Goal: Find specific page/section: Find specific page/section

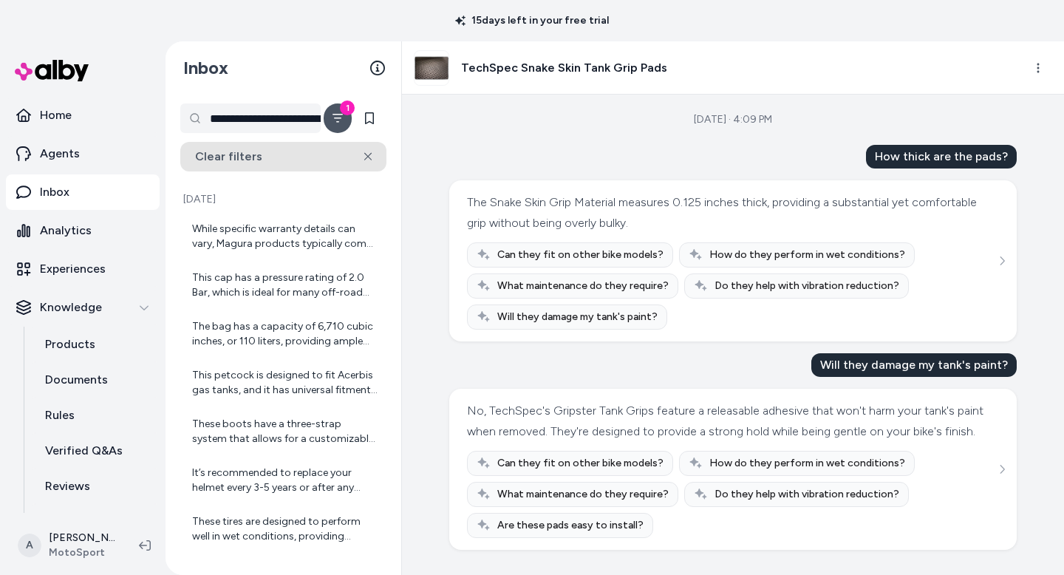
click at [367, 152] on icon at bounding box center [368, 156] width 8 height 9
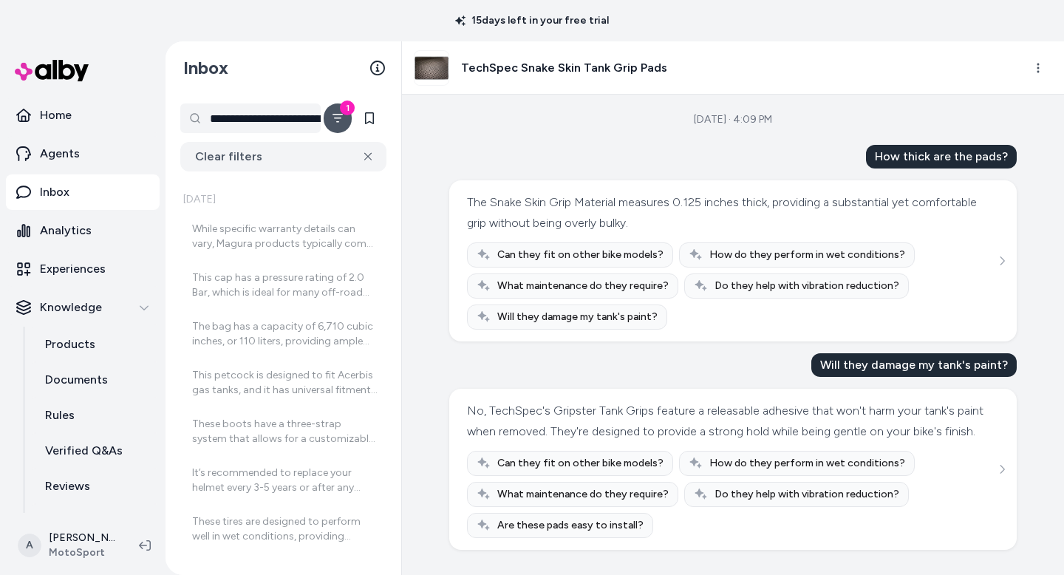
click at [62, 193] on p "Inbox" at bounding box center [55, 192] width 30 height 18
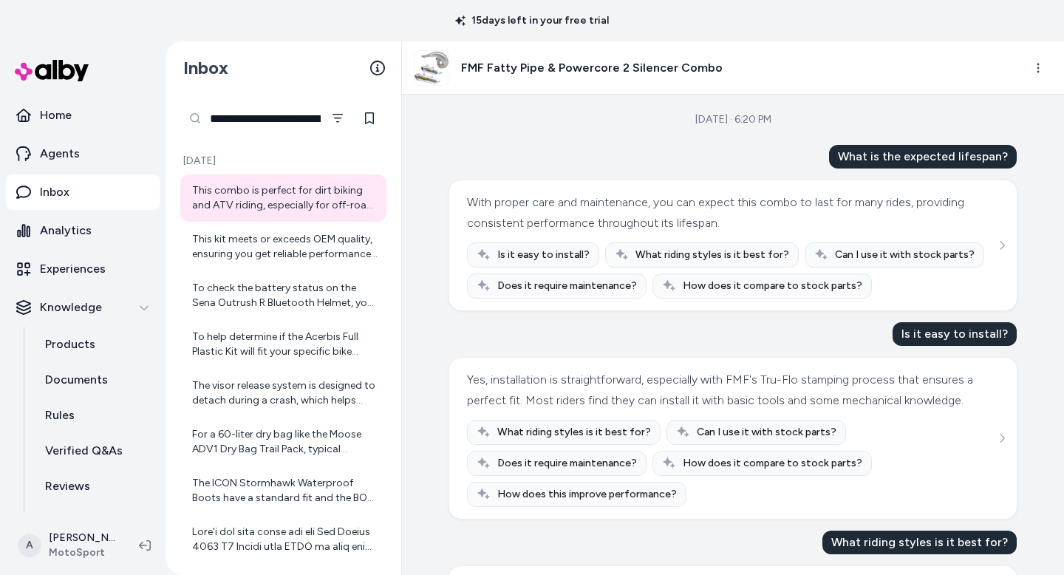
click at [211, 120] on input "**********" at bounding box center [250, 118] width 140 height 30
drag, startPoint x: 211, startPoint y: 120, endPoint x: 358, endPoint y: 123, distance: 146.3
click at [358, 123] on div "**********" at bounding box center [283, 118] width 206 height 30
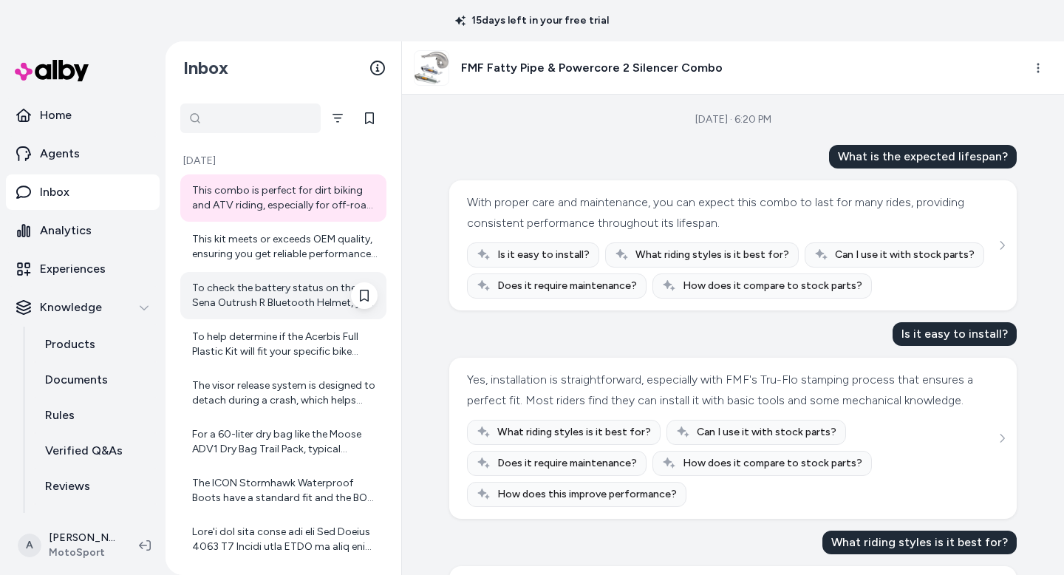
click at [275, 312] on div "To check the battery status on the Sena Outrush R Bluetooth Helmet, you can typ…" at bounding box center [283, 295] width 206 height 47
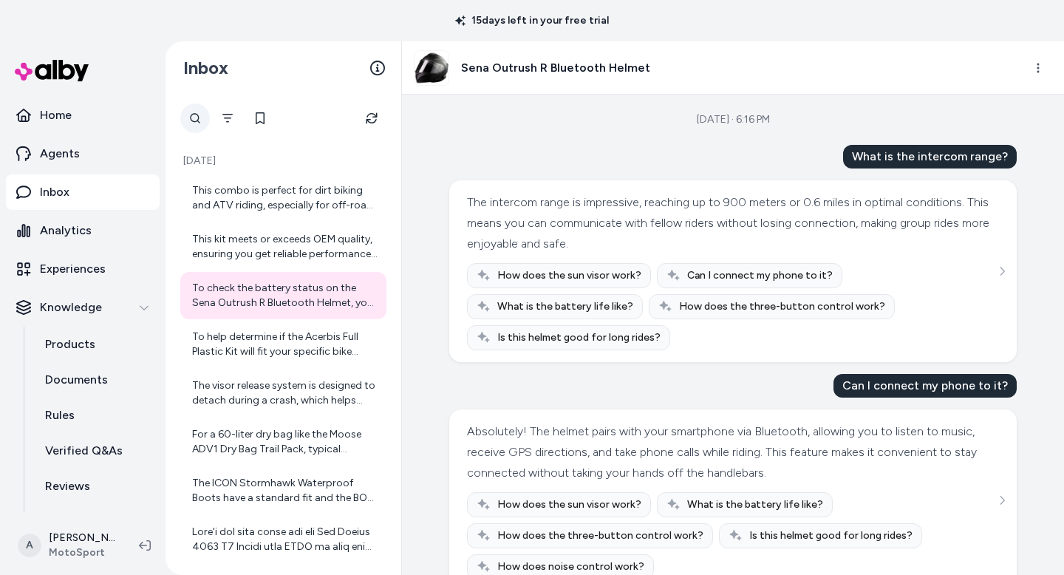
click at [193, 118] on div at bounding box center [195, 118] width 30 height 30
click at [199, 121] on div at bounding box center [195, 118] width 30 height 30
click at [249, 122] on input "text" at bounding box center [250, 118] width 140 height 30
paste input "**********"
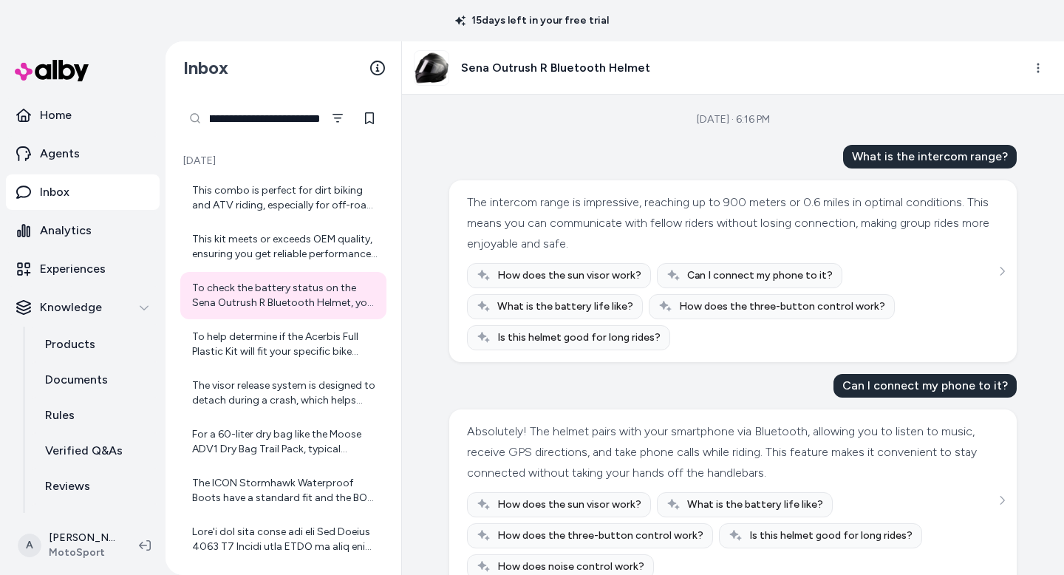
type input "**********"
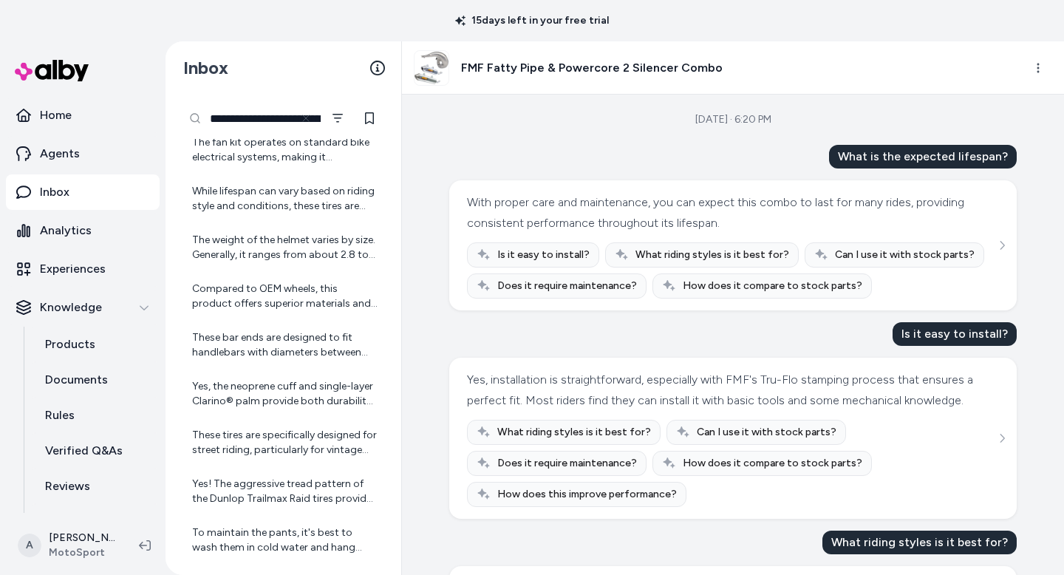
scroll to position [1811, 0]
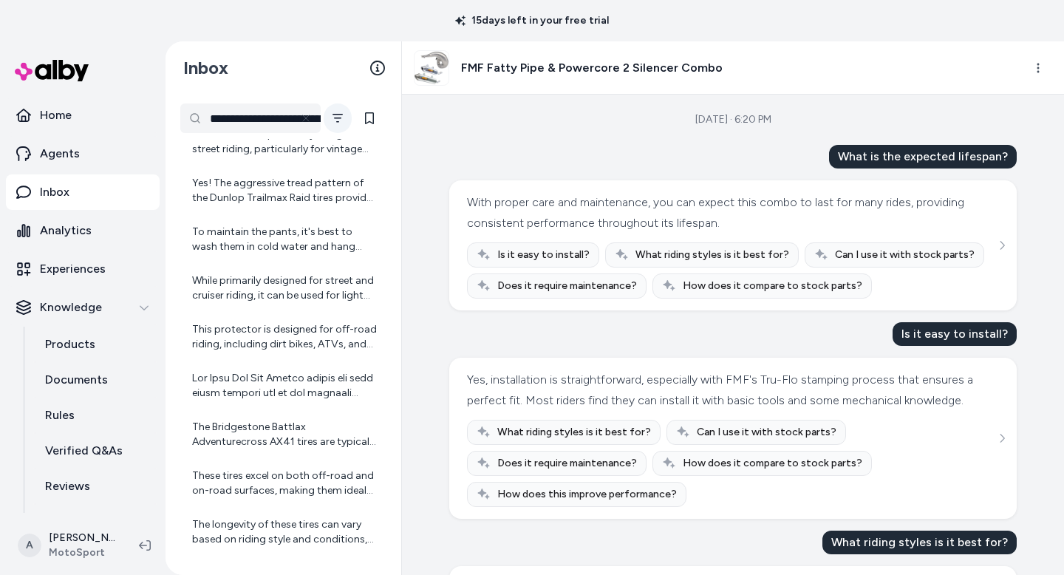
click at [340, 120] on icon "Filter" at bounding box center [338, 118] width 12 height 12
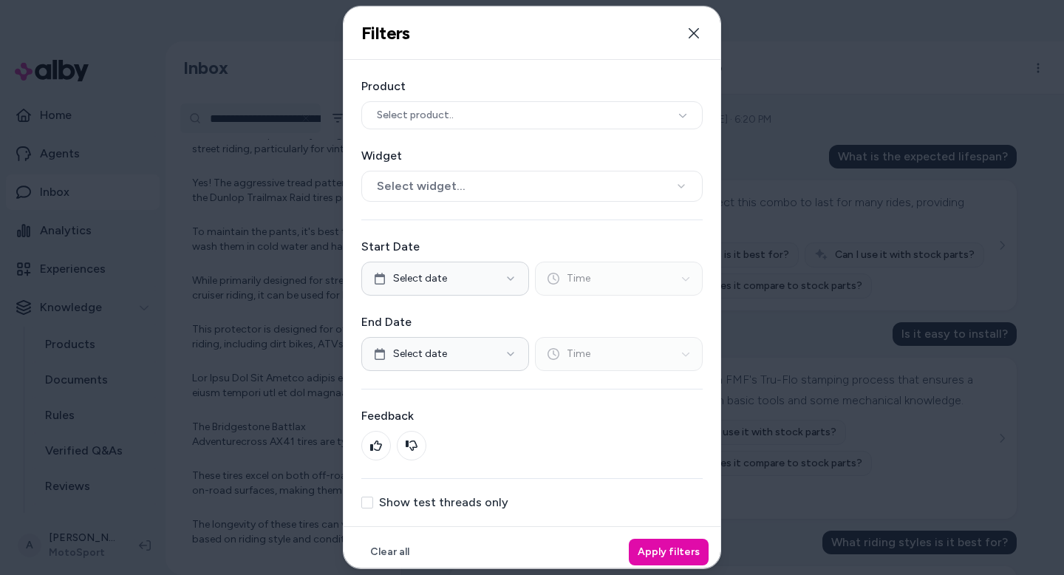
scroll to position [8, 0]
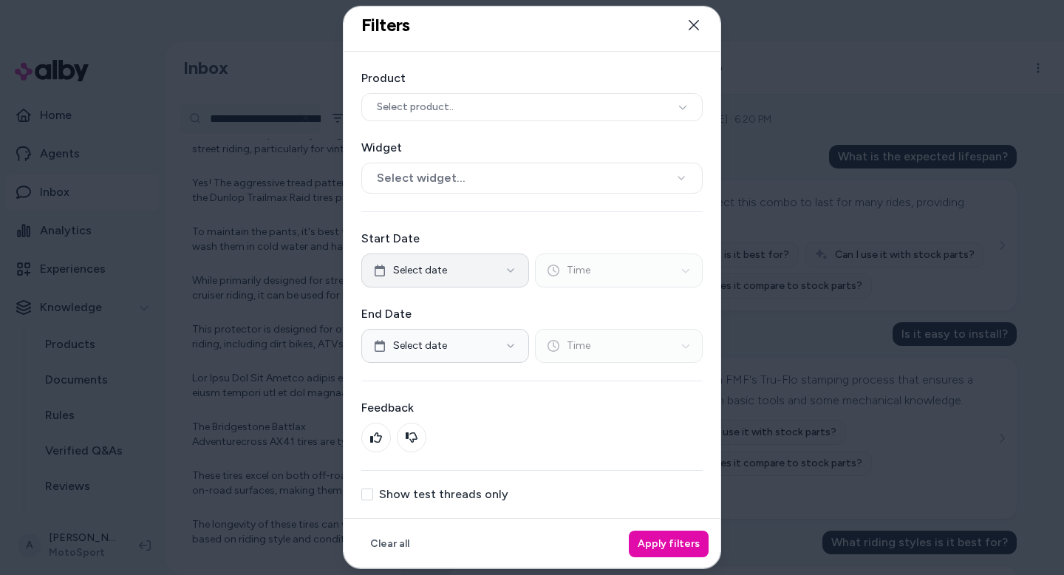
click at [510, 276] on button "Select date" at bounding box center [445, 270] width 168 height 34
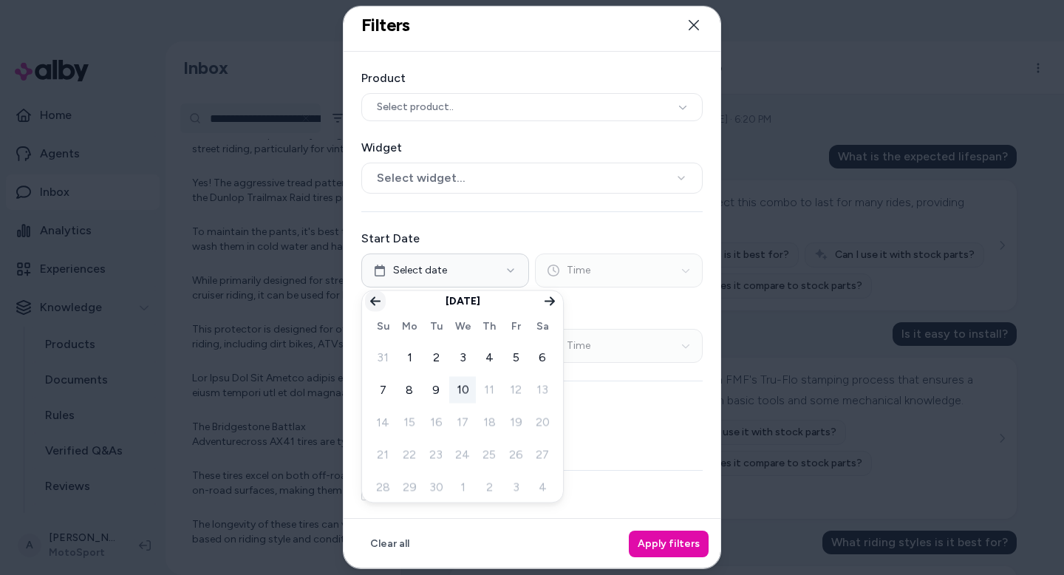
click at [372, 300] on icon "Go to previous month" at bounding box center [375, 301] width 10 height 9
click at [515, 488] on button "29" at bounding box center [515, 487] width 27 height 27
click at [650, 315] on label "End Date" at bounding box center [531, 314] width 341 height 18
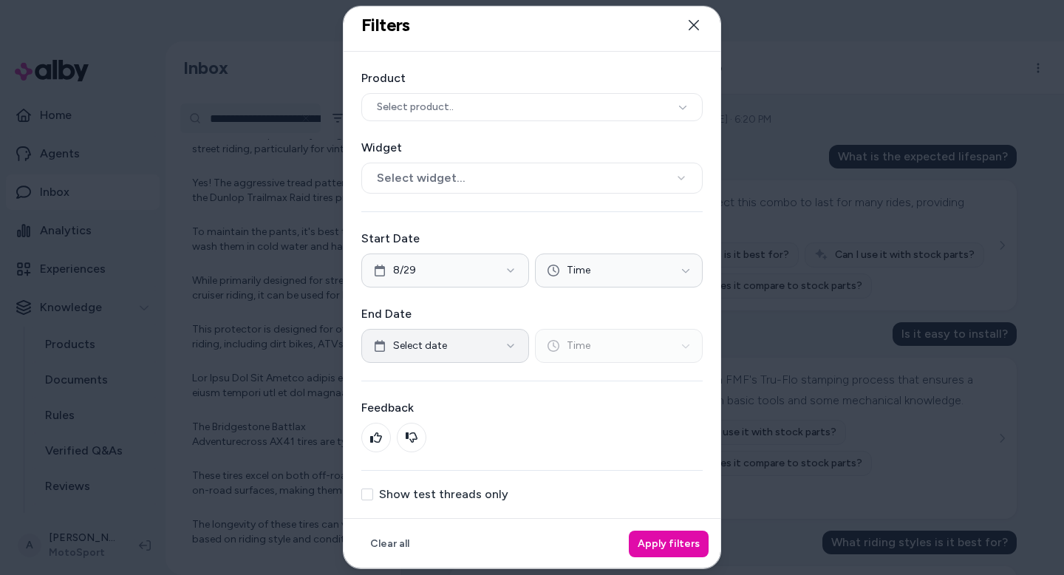
click at [509, 347] on icon "button" at bounding box center [511, 346] width 12 height 12
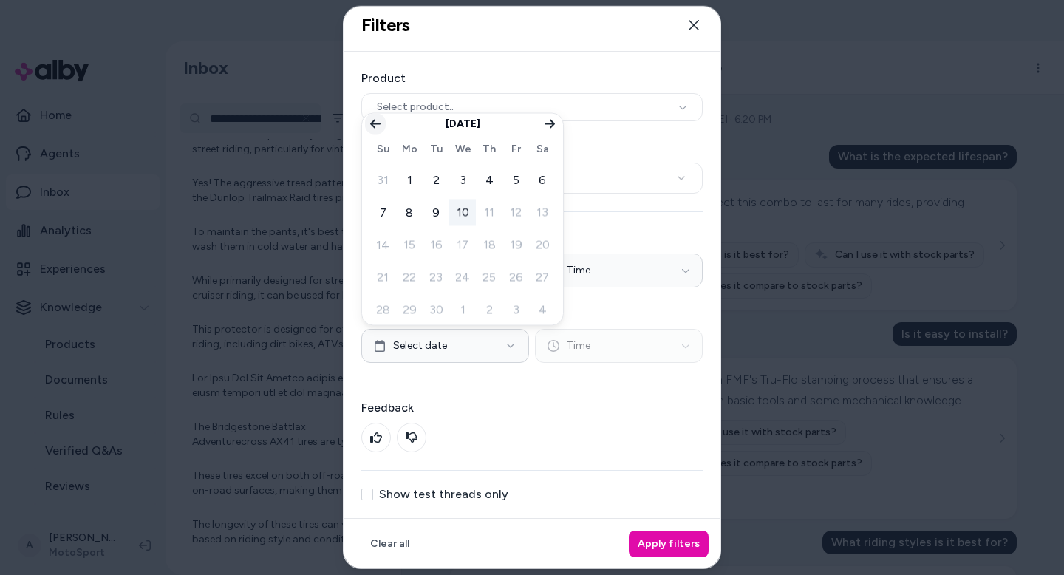
click at [372, 123] on icon "Go to previous month" at bounding box center [375, 124] width 10 height 9
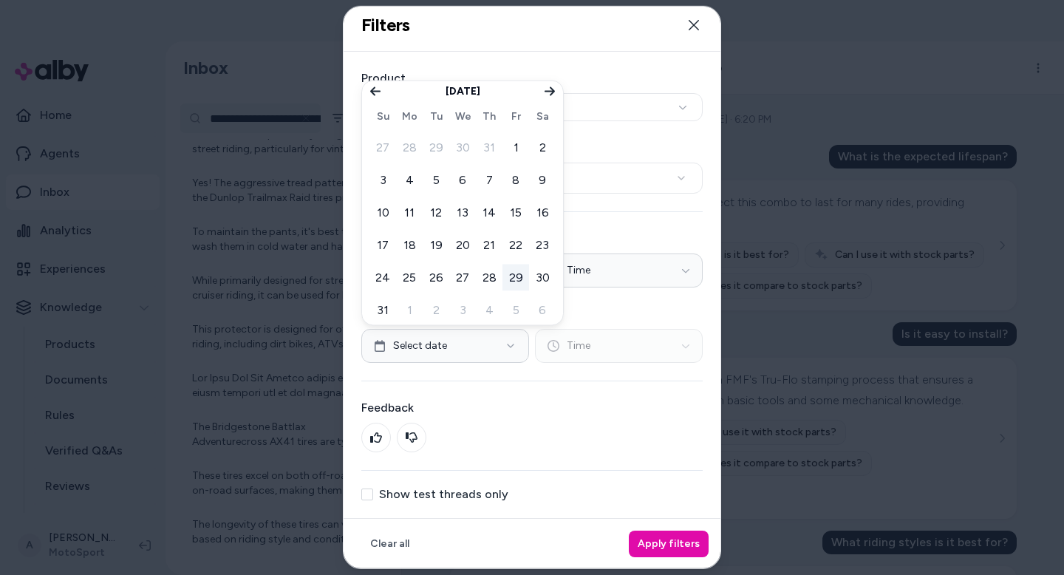
click at [519, 272] on button "29" at bounding box center [515, 277] width 27 height 27
click at [648, 224] on div "Product Select product.. Widget Select widget... Start Date 8/29 Time End Date …" at bounding box center [532, 285] width 377 height 467
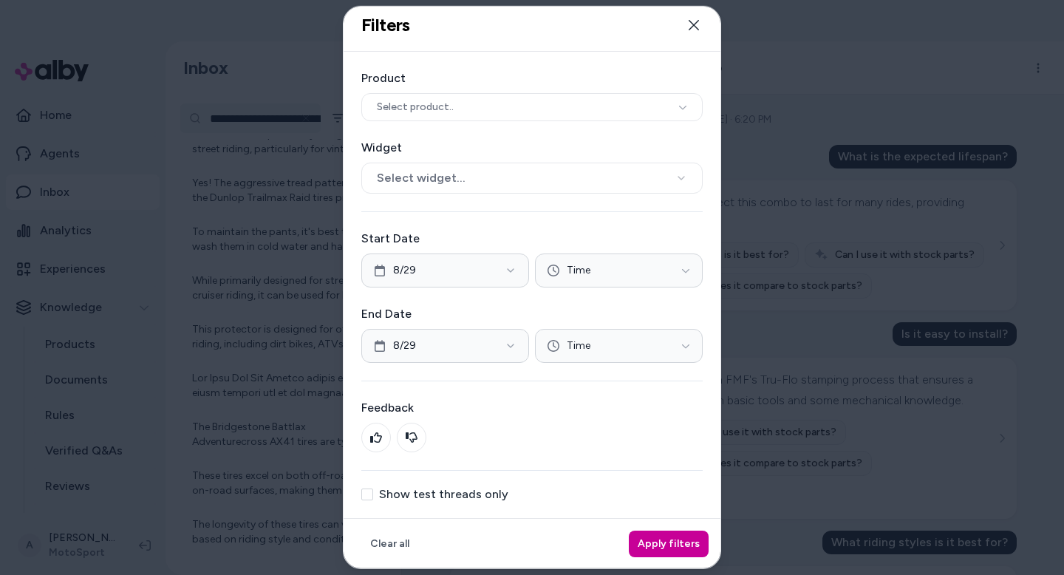
click at [672, 543] on button "Apply filters" at bounding box center [669, 543] width 80 height 27
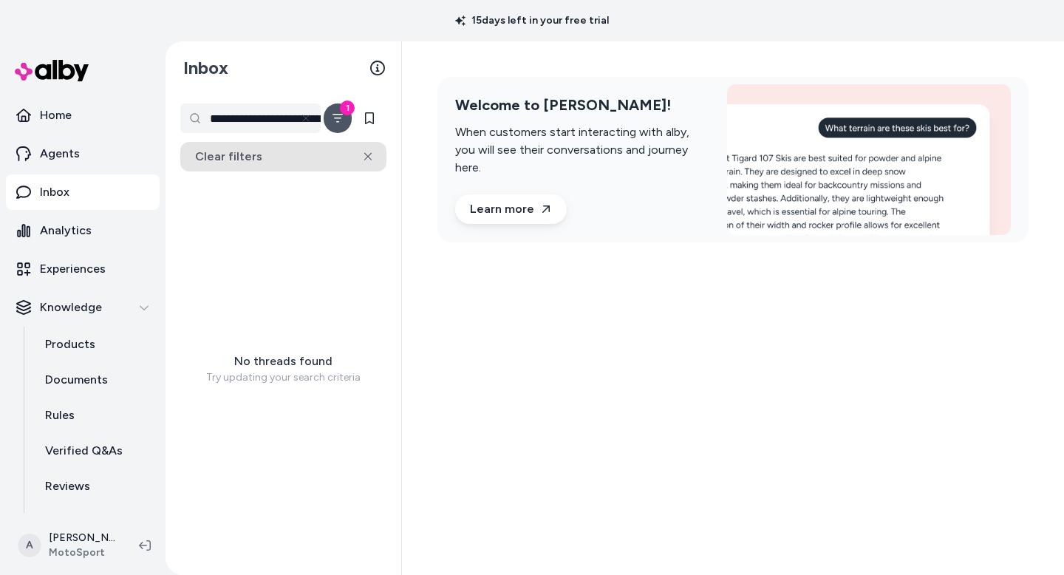
click at [364, 153] on icon at bounding box center [368, 156] width 8 height 9
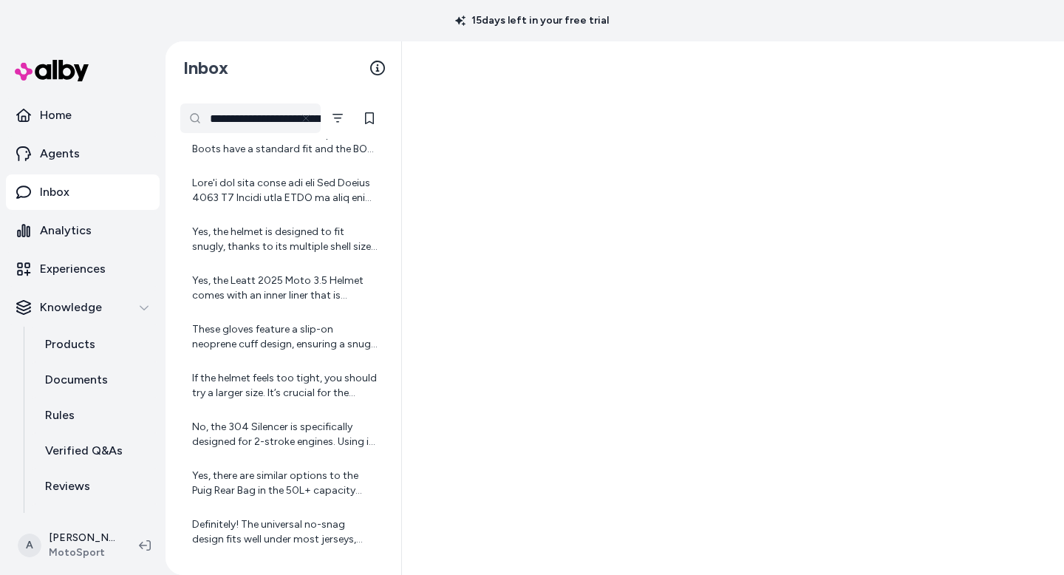
scroll to position [349, 0]
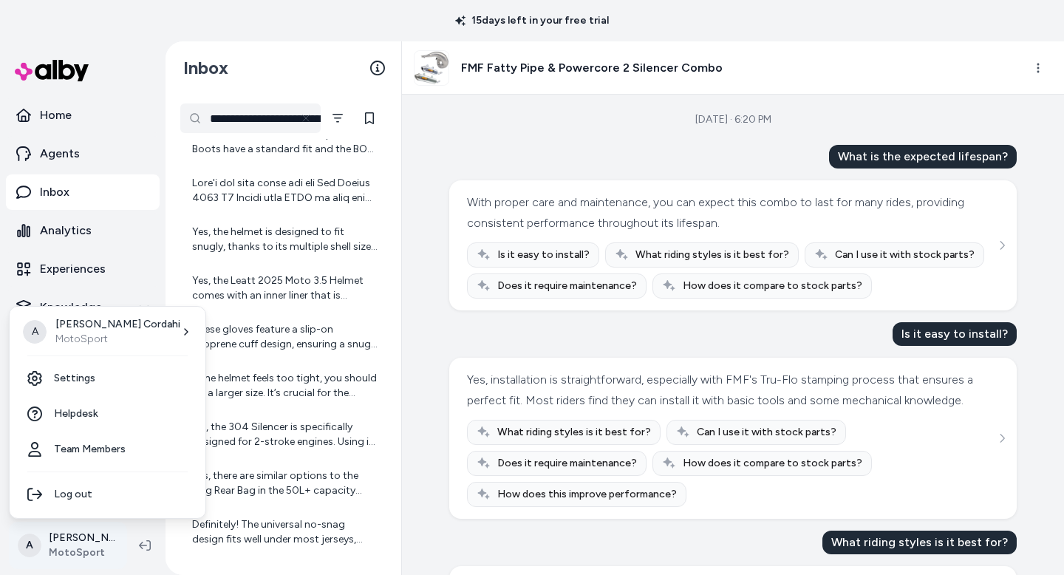
click at [72, 546] on html "**********" at bounding box center [532, 287] width 1064 height 575
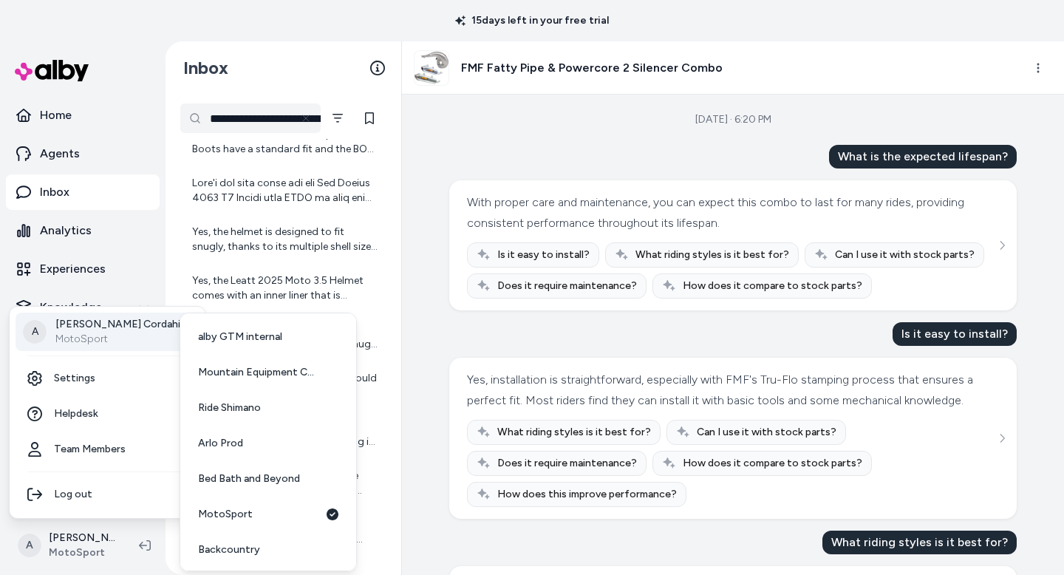
scroll to position [109, 0]
click at [290, 467] on link "Bed Bath and Beyond" at bounding box center [268, 475] width 164 height 35
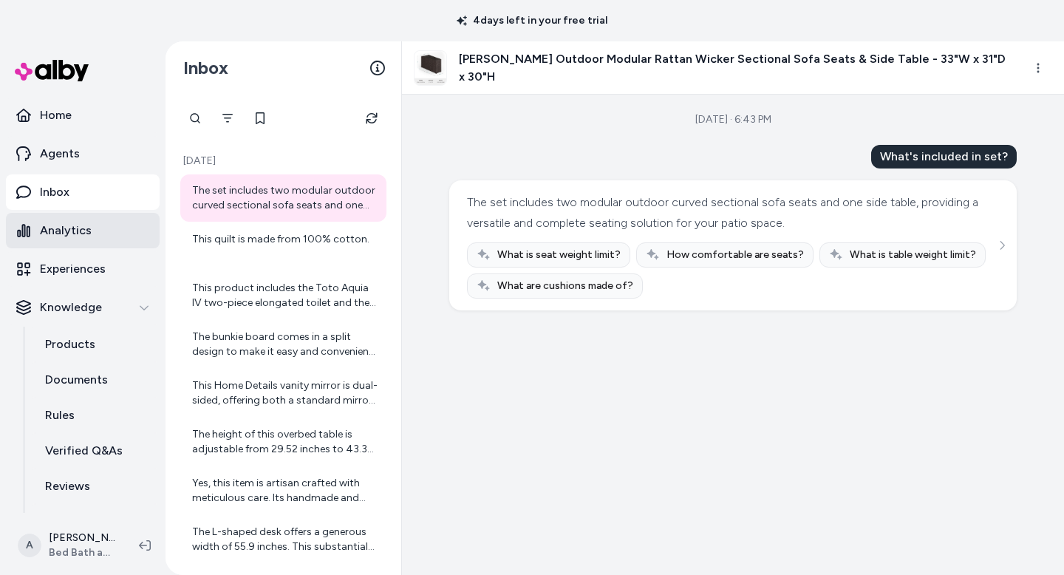
click at [73, 236] on p "Analytics" at bounding box center [66, 231] width 52 height 18
